Goal: Task Accomplishment & Management: Use online tool/utility

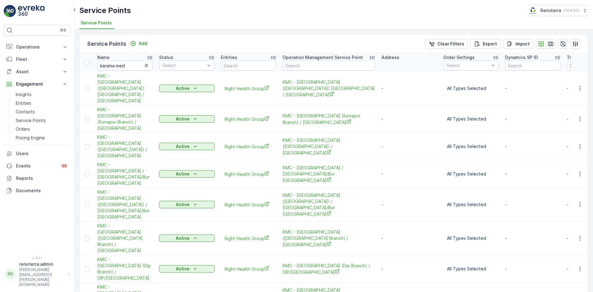
click at [186, 262] on div "Service Points Add Clear Filters Export Import Name karama med Status Select En…" at bounding box center [333, 160] width 518 height 262
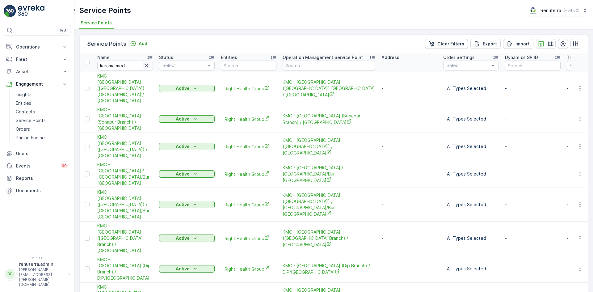
click at [147, 65] on icon "button" at bounding box center [146, 65] width 3 height 3
click at [135, 65] on input "text" at bounding box center [125, 66] width 56 height 10
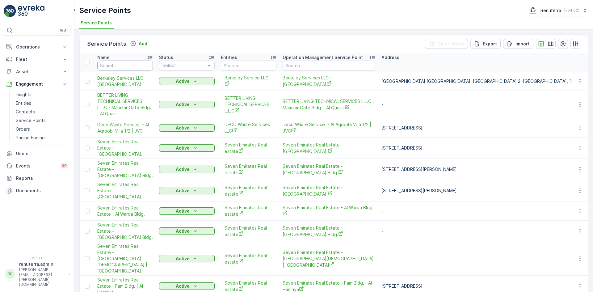
click at [135, 65] on input "text" at bounding box center [125, 66] width 56 height 10
type input "new"
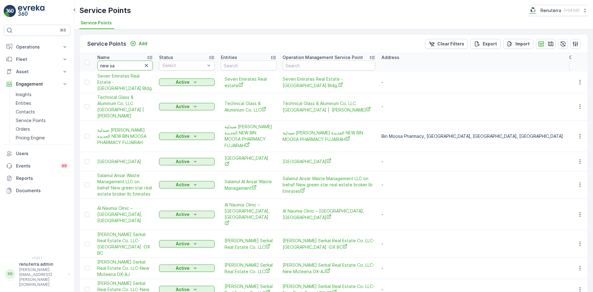
type input "new san"
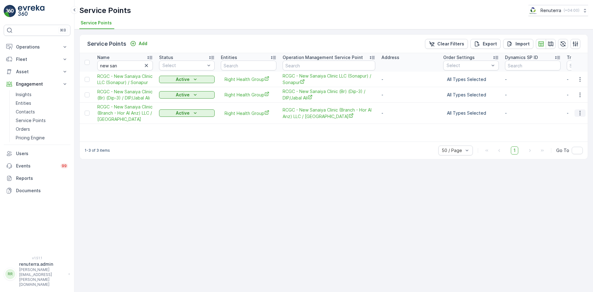
click at [581, 114] on icon "button" at bounding box center [580, 113] width 6 height 6
click at [566, 136] on div "Create Document" at bounding box center [568, 139] width 49 height 9
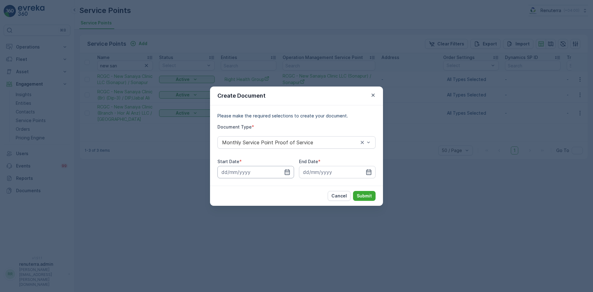
click at [283, 173] on div at bounding box center [255, 172] width 77 height 12
click at [285, 174] on icon "button" at bounding box center [287, 172] width 6 height 6
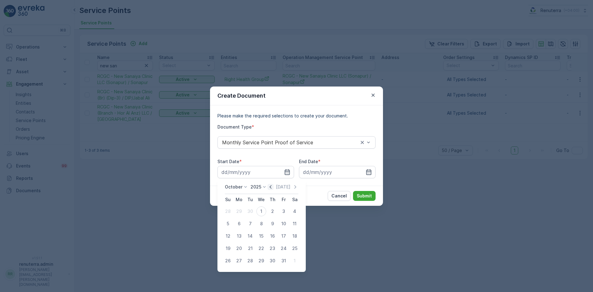
click at [273, 186] on icon "button" at bounding box center [270, 187] width 6 height 6
click at [241, 211] on div "1" at bounding box center [239, 211] width 10 height 10
type input "01.09.2025"
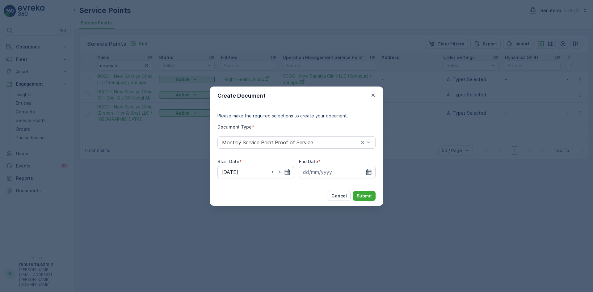
click at [369, 173] on icon "button" at bounding box center [368, 172] width 5 height 6
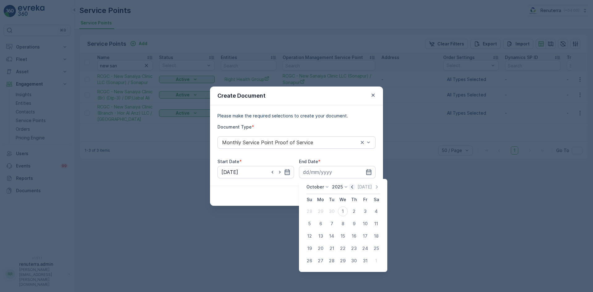
click at [354, 186] on icon "button" at bounding box center [352, 187] width 6 height 6
click at [330, 258] on div "30" at bounding box center [332, 261] width 10 height 10
type input "30.09.2025"
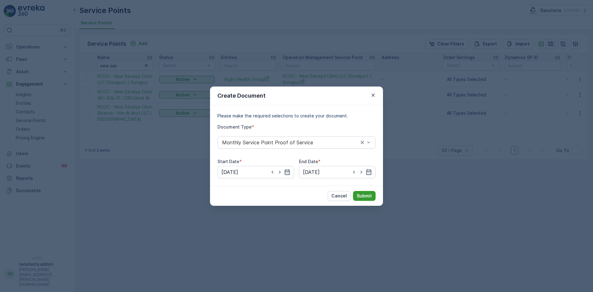
click at [360, 193] on p "Submit" at bounding box center [364, 196] width 15 height 6
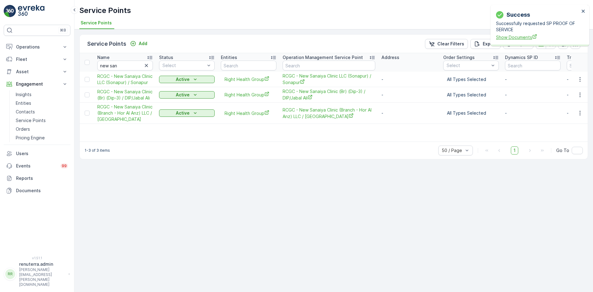
click at [521, 37] on span "Show Documents" at bounding box center [537, 37] width 83 height 6
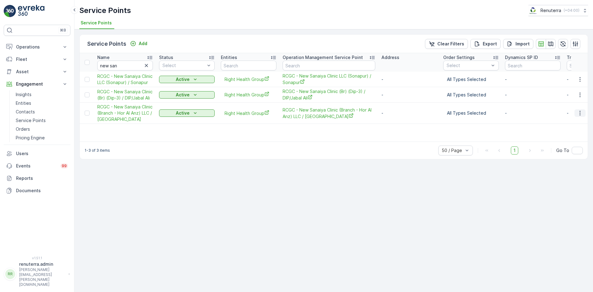
click at [578, 113] on icon "button" at bounding box center [580, 113] width 6 height 6
click at [554, 138] on span "Create Document" at bounding box center [564, 139] width 37 height 6
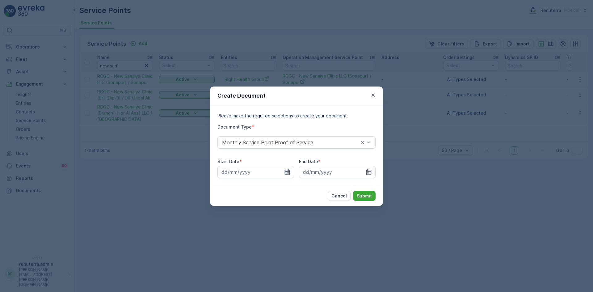
click at [285, 171] on icon "button" at bounding box center [287, 172] width 5 height 6
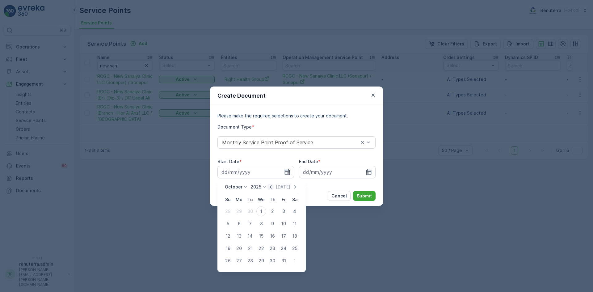
click at [271, 186] on icon "button" at bounding box center [271, 186] width 2 height 3
click at [241, 210] on div "1" at bounding box center [239, 211] width 10 height 10
type input "01.09.2025"
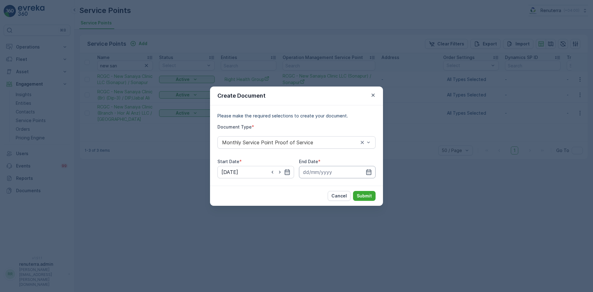
click at [372, 169] on input at bounding box center [337, 172] width 77 height 12
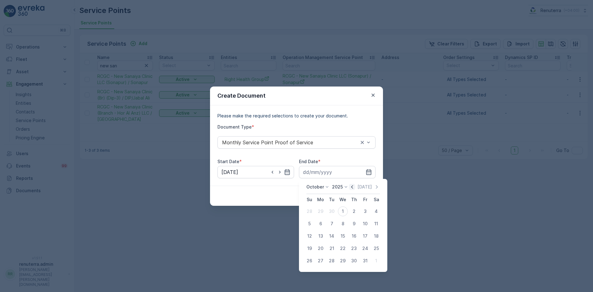
click at [353, 186] on icon "button" at bounding box center [352, 186] width 2 height 3
click at [334, 261] on div "30" at bounding box center [332, 261] width 10 height 10
type input "30.09.2025"
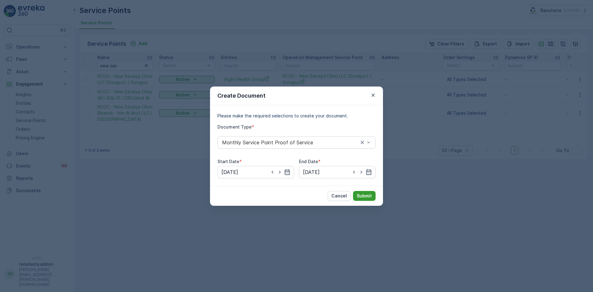
click at [360, 194] on p "Submit" at bounding box center [364, 196] width 15 height 6
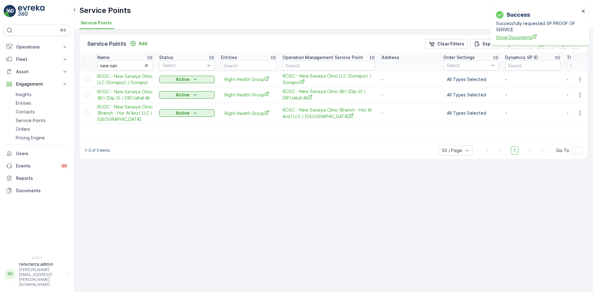
click at [524, 37] on span "Show Documents" at bounding box center [537, 37] width 83 height 6
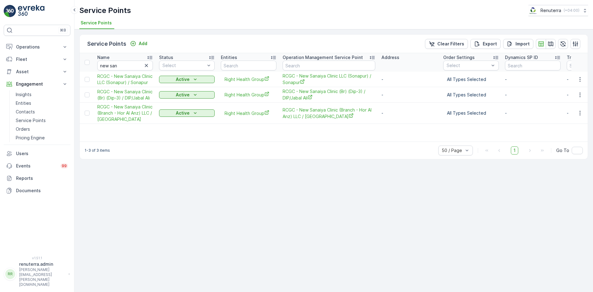
click at [220, 220] on div "Service Points Add Clear Filters Export Import Name new san Status Select Entit…" at bounding box center [333, 160] width 518 height 262
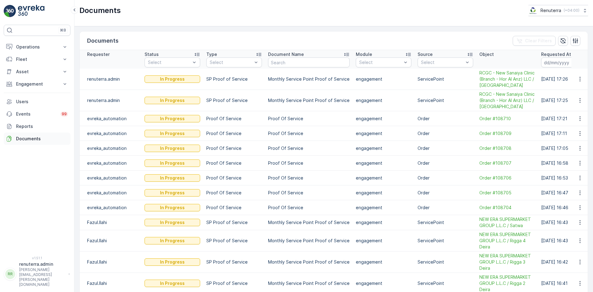
click at [39, 137] on p "Documents" at bounding box center [42, 139] width 52 height 6
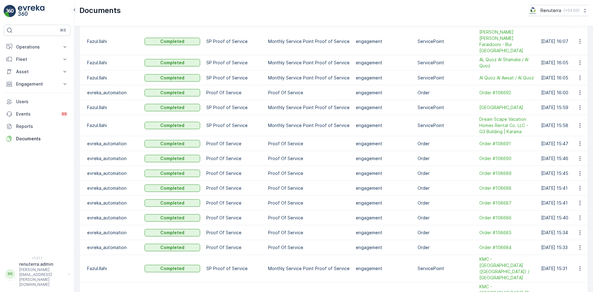
scroll to position [642, 0]
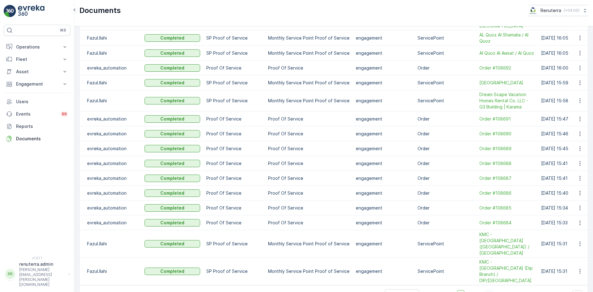
click at [491, 290] on span "4" at bounding box center [489, 294] width 9 height 8
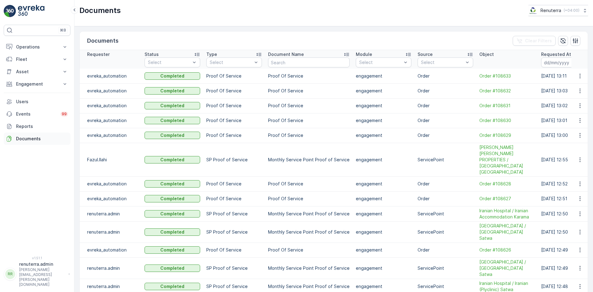
click at [23, 135] on link "Documents" at bounding box center [37, 138] width 67 height 12
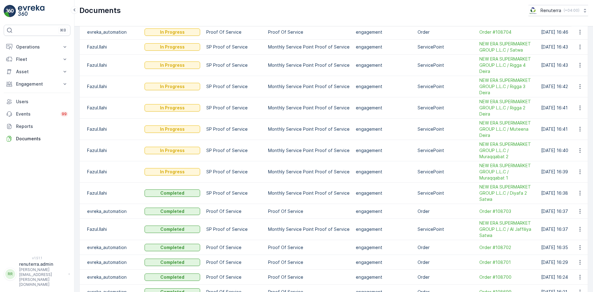
scroll to position [185, 0]
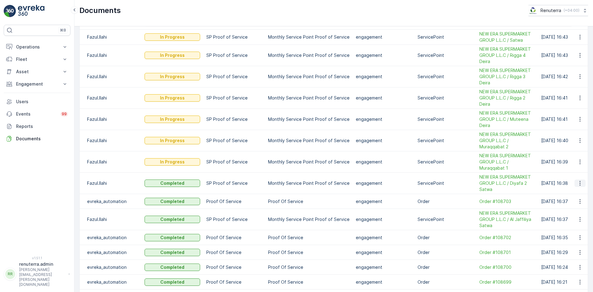
click at [580, 183] on icon "button" at bounding box center [580, 183] width 6 height 6
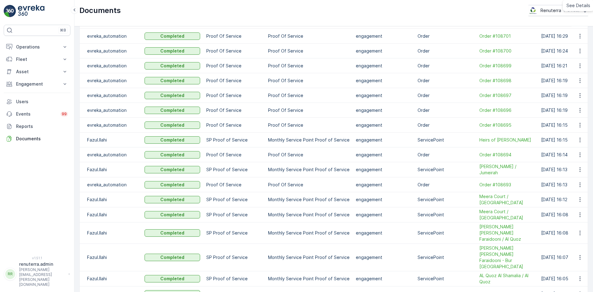
scroll to position [642, 0]
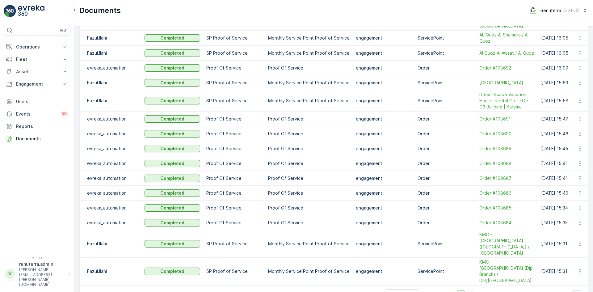
click at [468, 290] on span "2" at bounding box center [470, 294] width 8 height 8
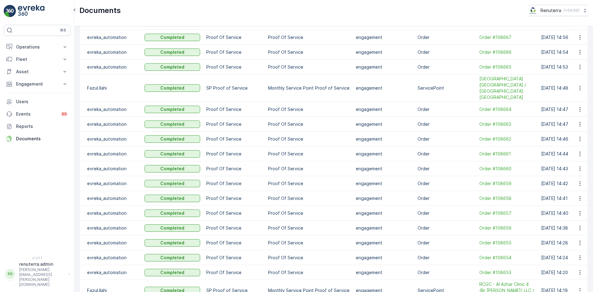
scroll to position [635, 0]
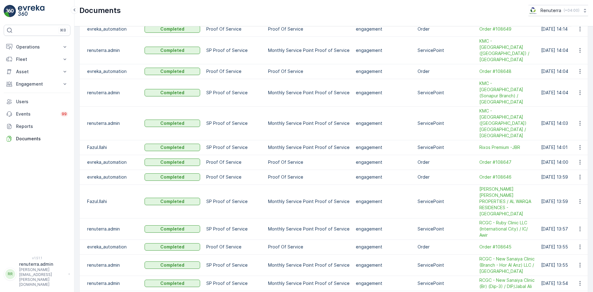
scroll to position [93, 0]
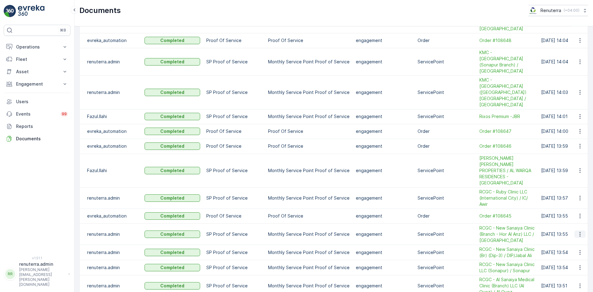
click at [578, 231] on icon "button" at bounding box center [580, 234] width 6 height 6
click at [572, 214] on span "See Details" at bounding box center [578, 212] width 24 height 6
